Goal: Navigation & Orientation: Find specific page/section

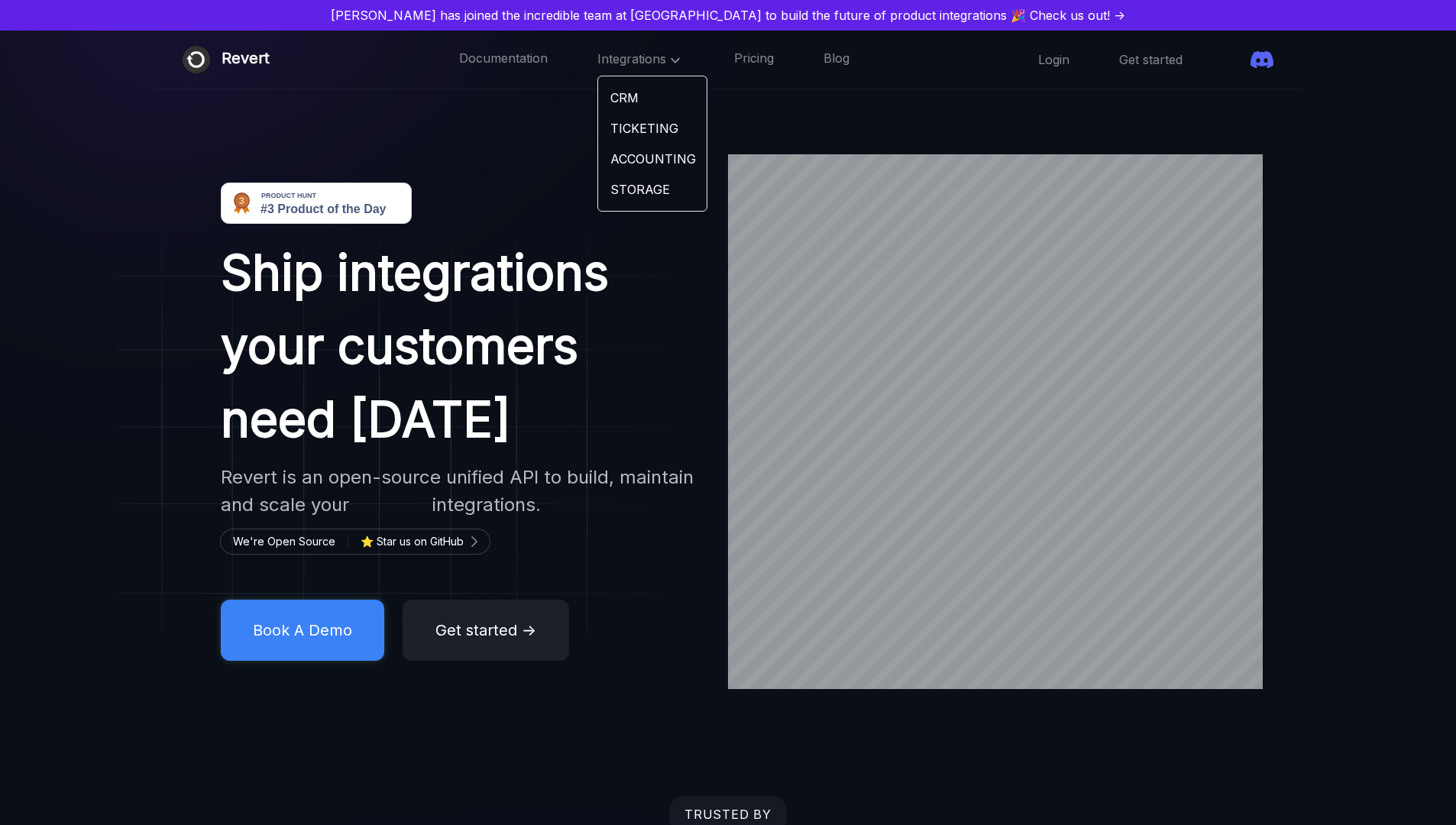
click at [1232, 60] on span at bounding box center [1232, 60] width 0 height 0
click at [603, 64] on span "Integrations" at bounding box center [640, 59] width 87 height 15
click at [609, 186] on link "STORAGE" at bounding box center [652, 190] width 108 height 31
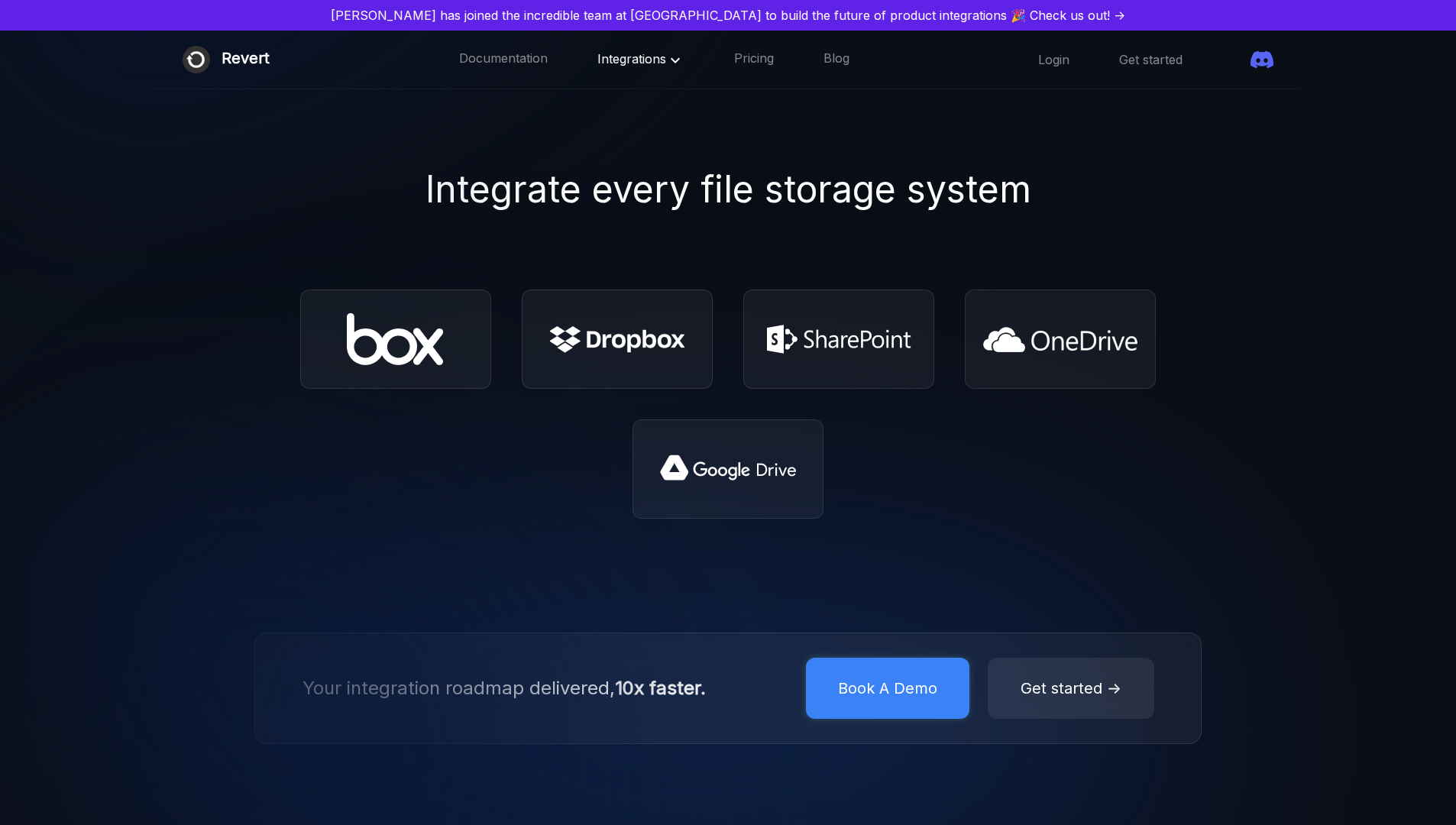
click at [598, 68] on div "Integrations" at bounding box center [640, 60] width 87 height 20
click at [604, 56] on span "Integrations" at bounding box center [640, 59] width 87 height 15
click at [622, 106] on link "CRM" at bounding box center [652, 97] width 108 height 31
